Goal: Register for event/course

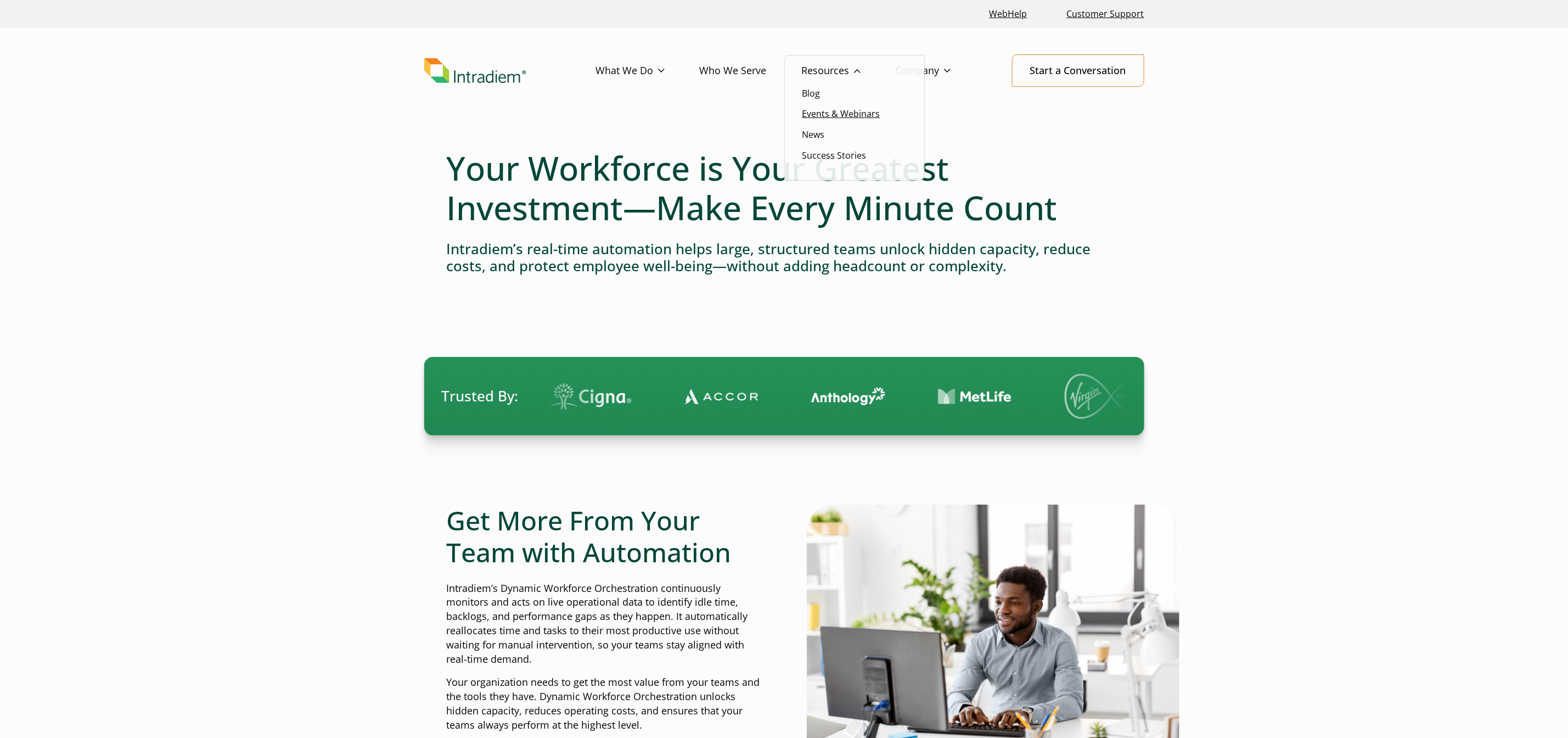
click at [824, 114] on link "Events & Webinars" at bounding box center [841, 114] width 78 height 12
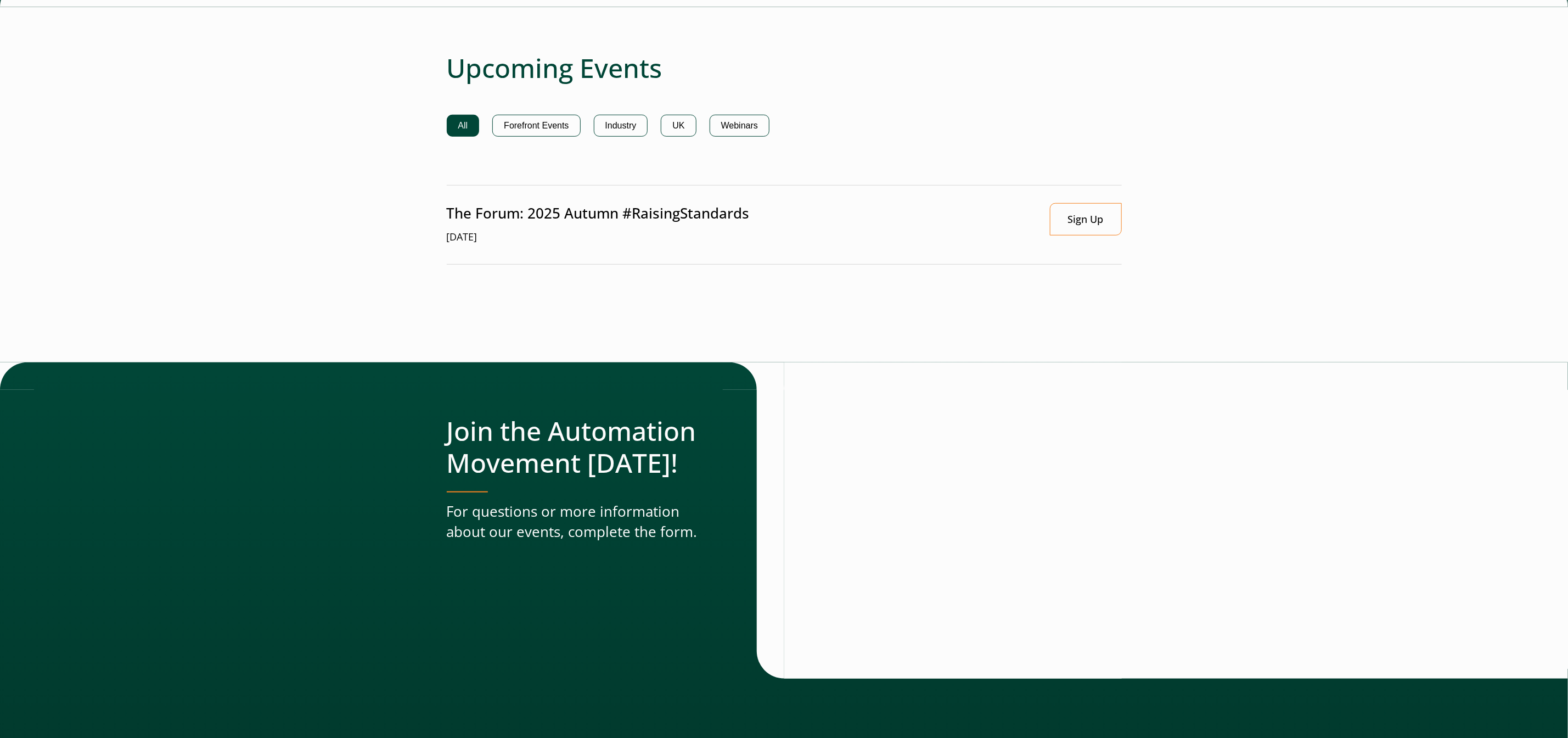
scroll to position [728, 0]
